Goal: Check status

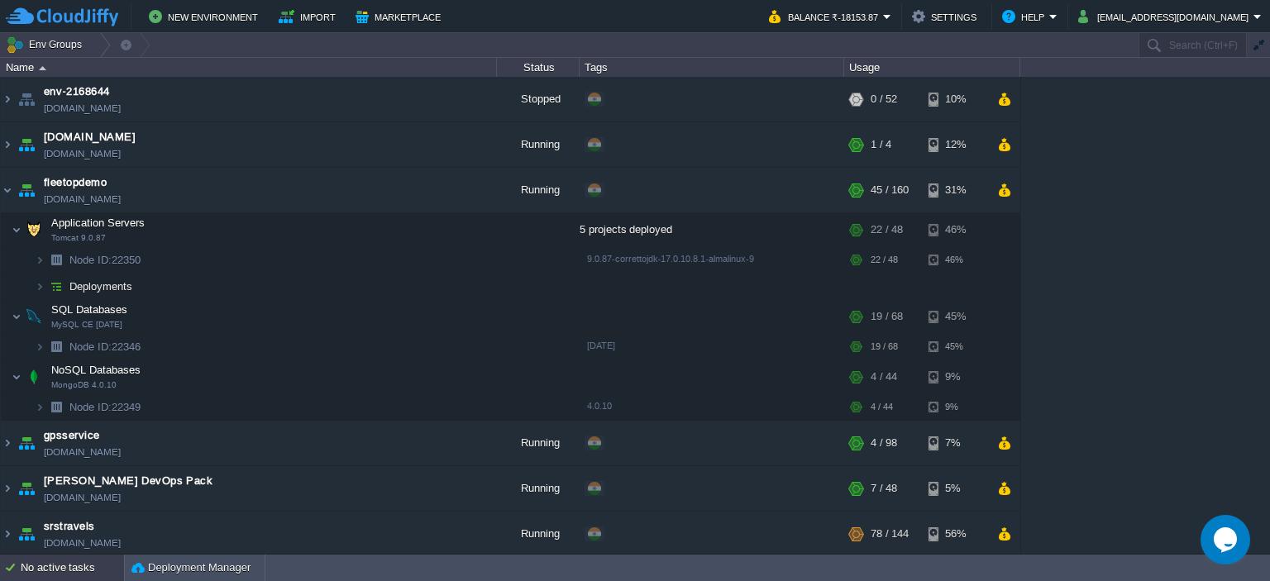
click at [89, 567] on div "No active tasks" at bounding box center [72, 568] width 103 height 26
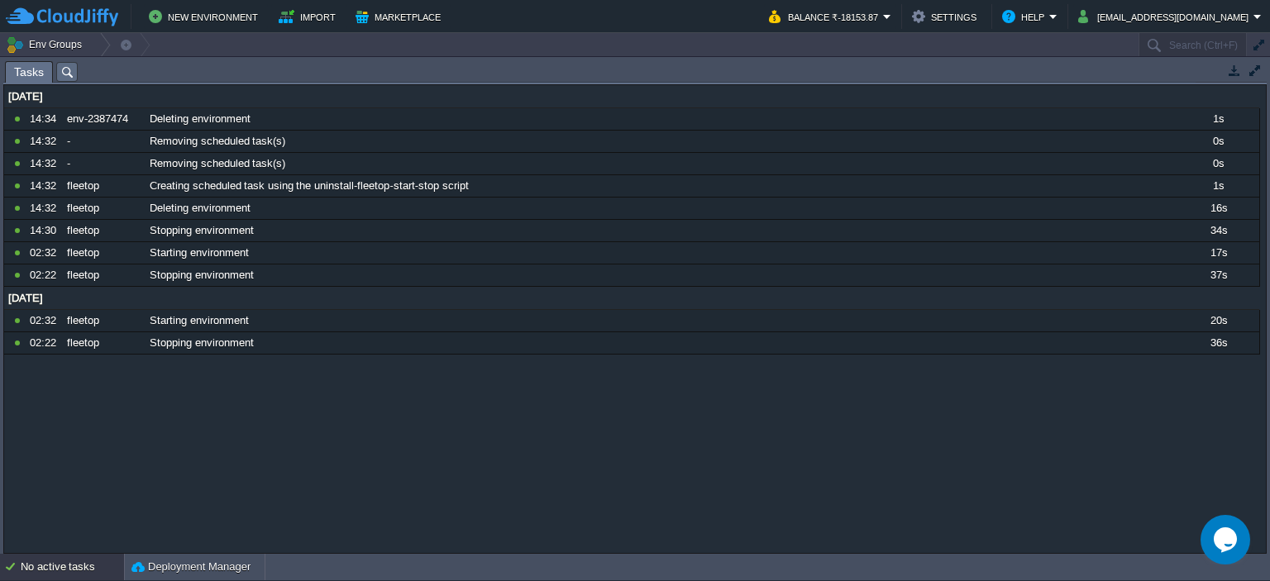
click at [89, 567] on div "No active tasks" at bounding box center [72, 567] width 103 height 26
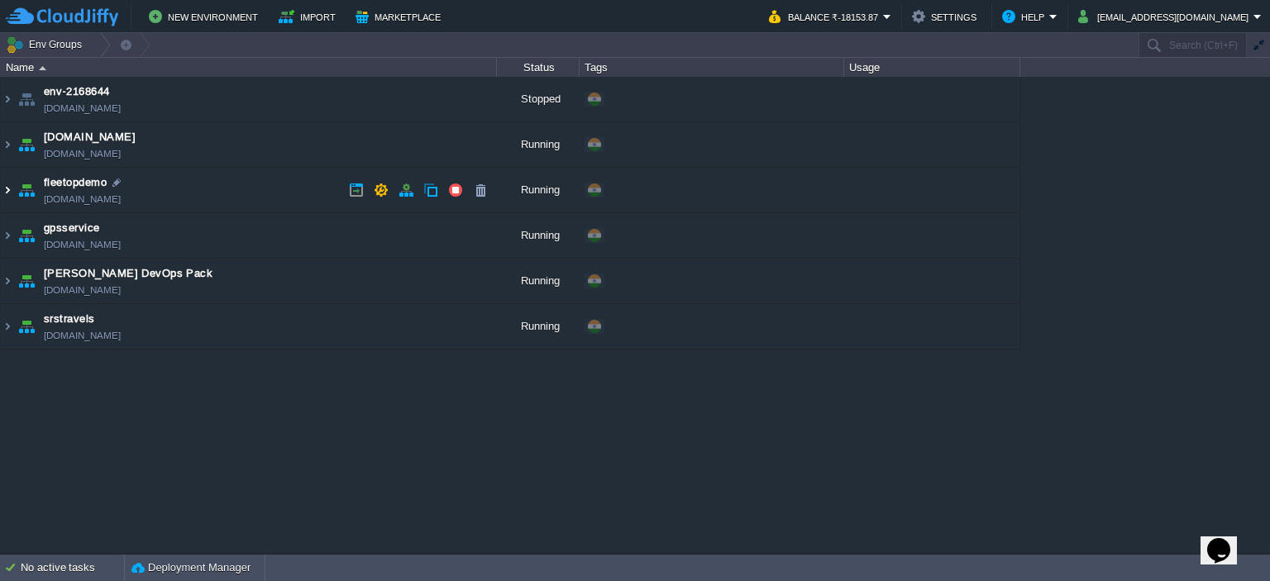
click at [6, 198] on img at bounding box center [7, 190] width 13 height 45
